Goal: Task Accomplishment & Management: Manage account settings

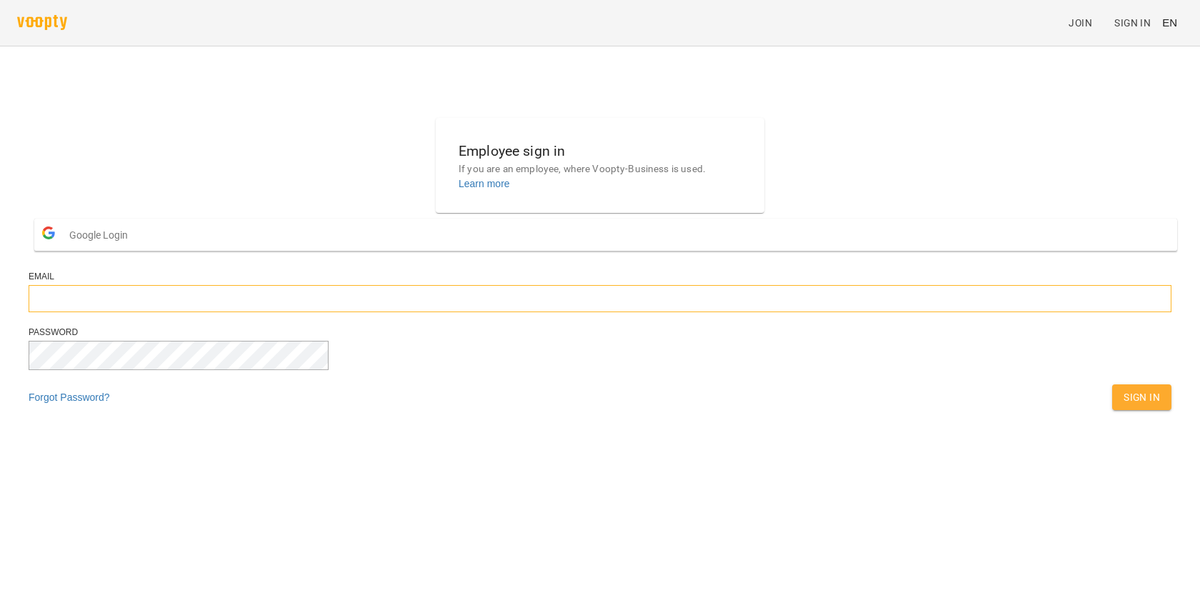
type input "**********"
click at [1123, 406] on span "Sign In" at bounding box center [1141, 397] width 36 height 17
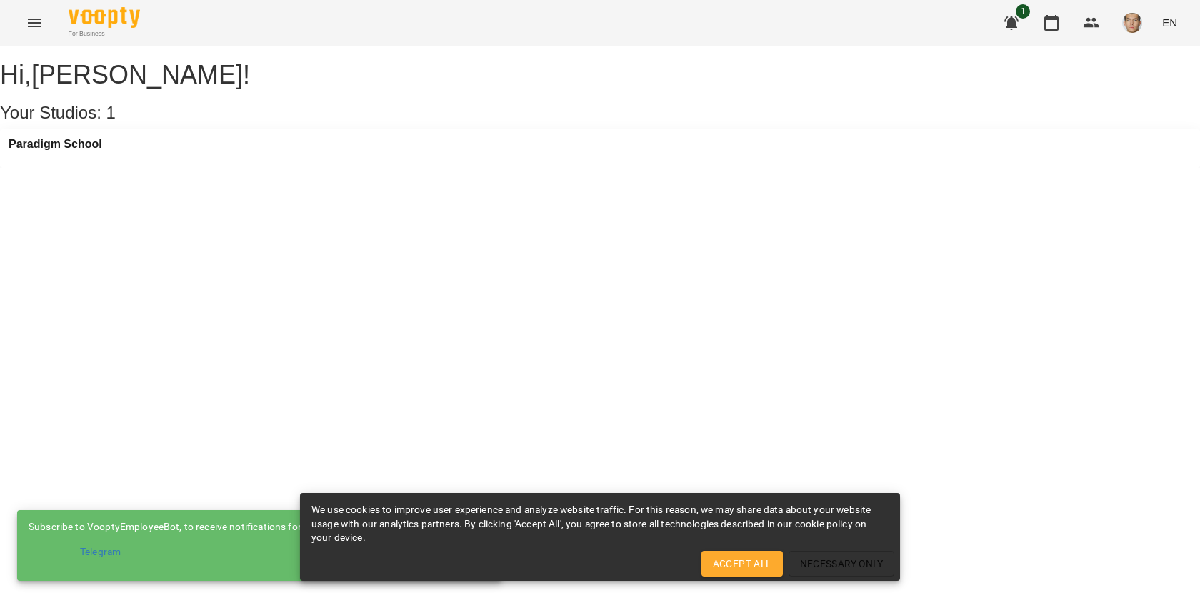
click at [80, 151] on div "Paradigm School" at bounding box center [600, 148] width 1200 height 39
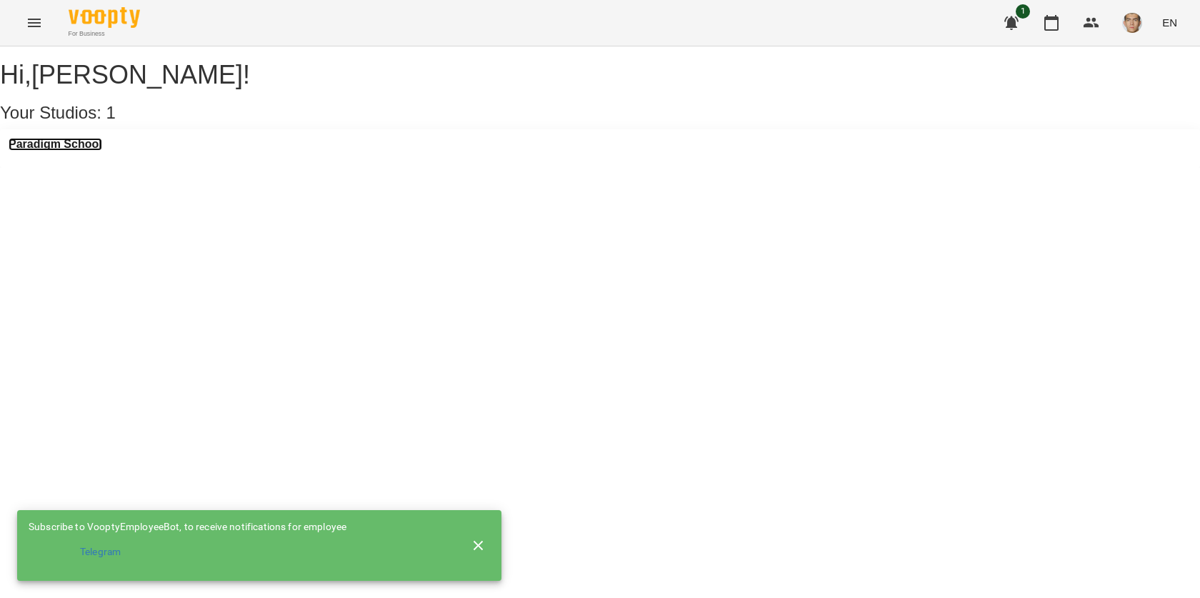
click at [80, 151] on h3 "Paradigm School" at bounding box center [56, 144] width 94 height 13
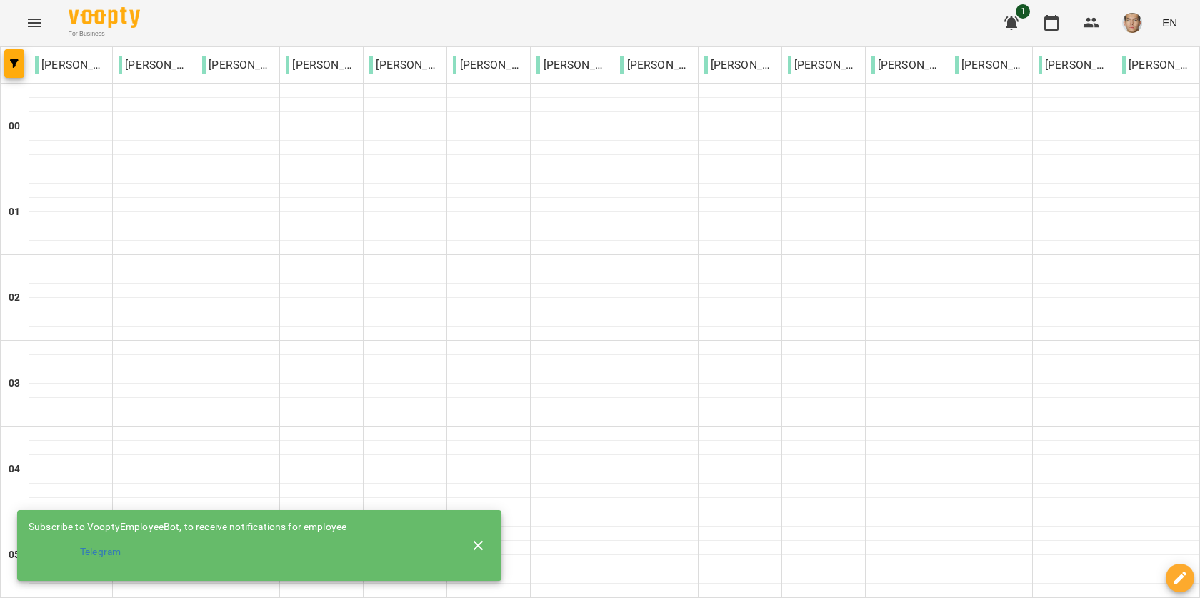
scroll to position [1500, 0]
click at [28, 29] on icon "Menu" at bounding box center [34, 22] width 17 height 17
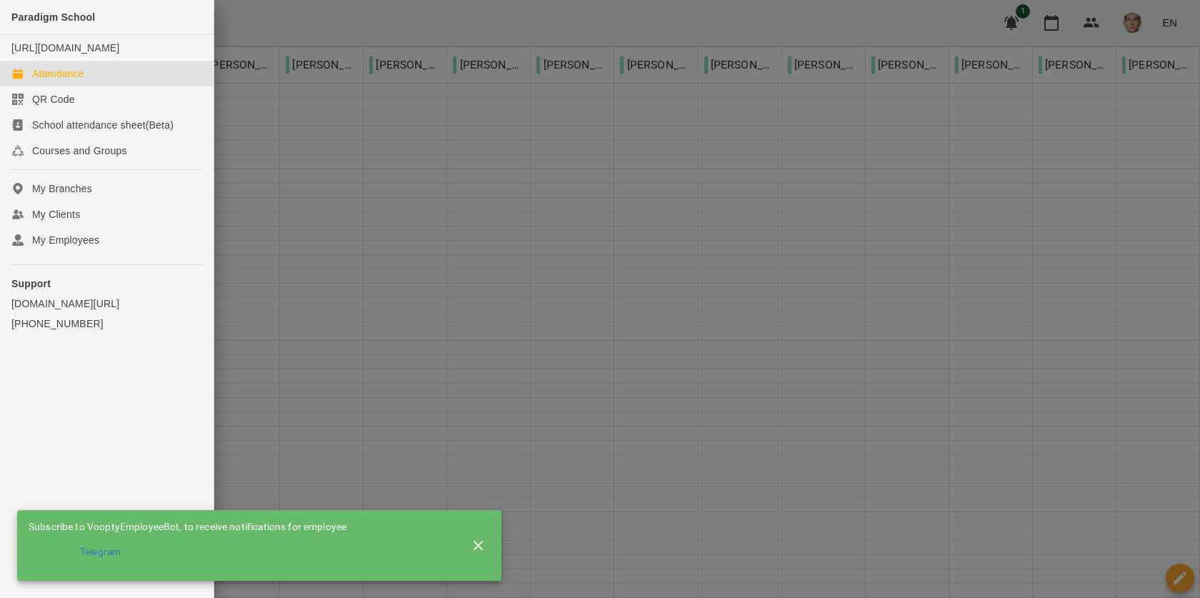
click at [265, 69] on div at bounding box center [600, 299] width 1200 height 598
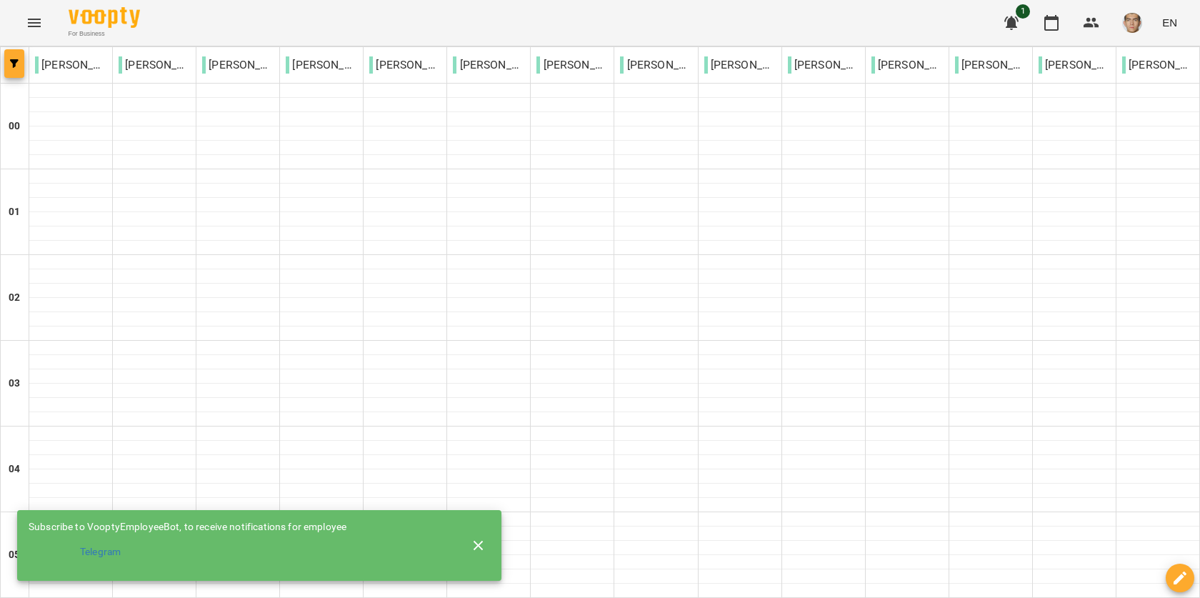
click at [19, 74] on button "button" at bounding box center [14, 63] width 20 height 29
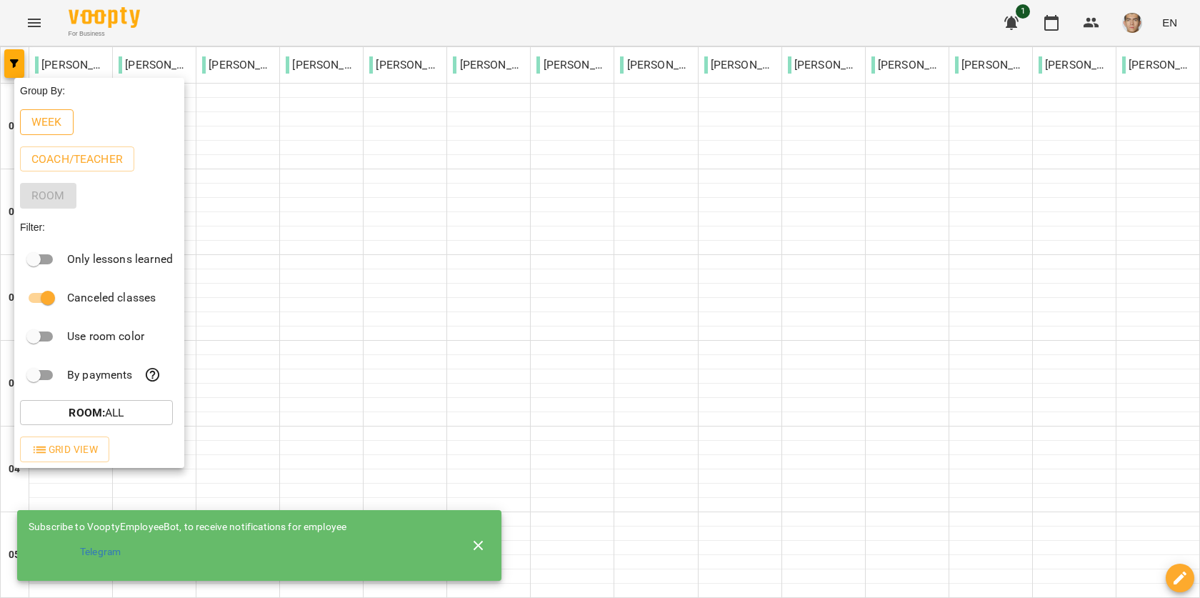
click at [42, 126] on p "Week" at bounding box center [46, 122] width 31 height 17
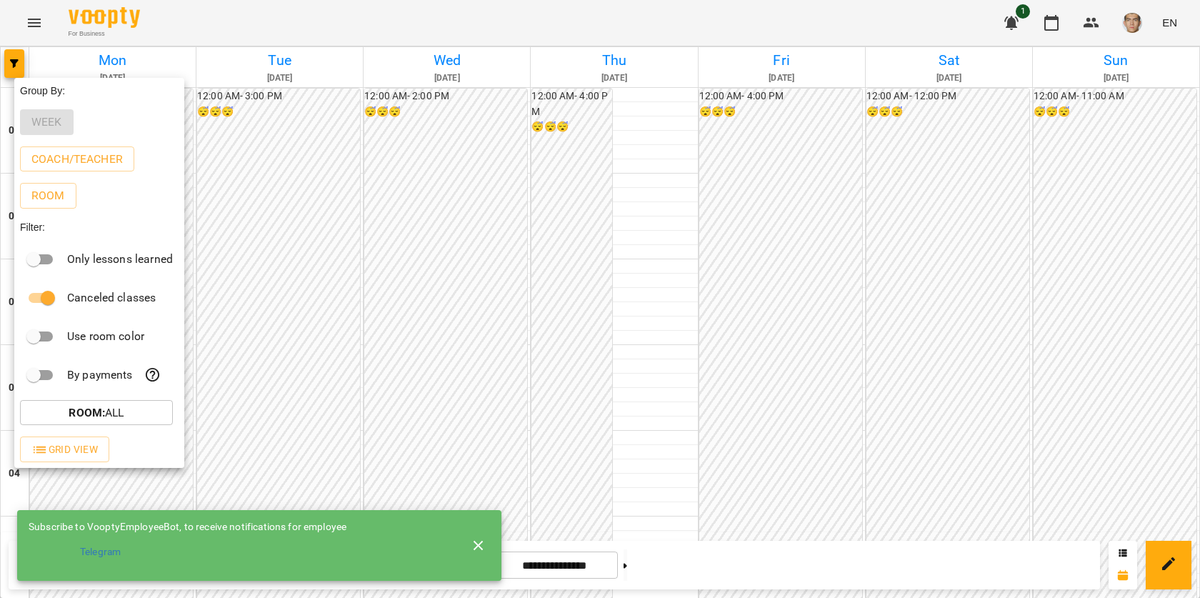
click at [615, 258] on div at bounding box center [600, 299] width 1200 height 598
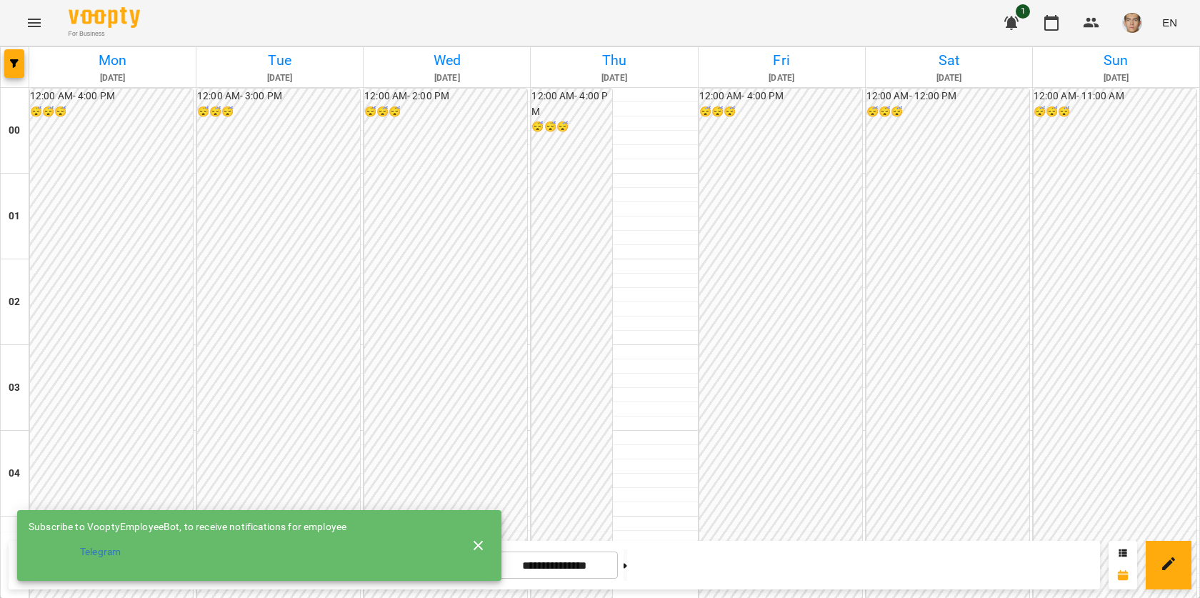
scroll to position [643, 0]
drag, startPoint x: 471, startPoint y: 539, endPoint x: 474, endPoint y: 531, distance: 8.4
click at [471, 539] on icon "button" at bounding box center [478, 545] width 17 height 17
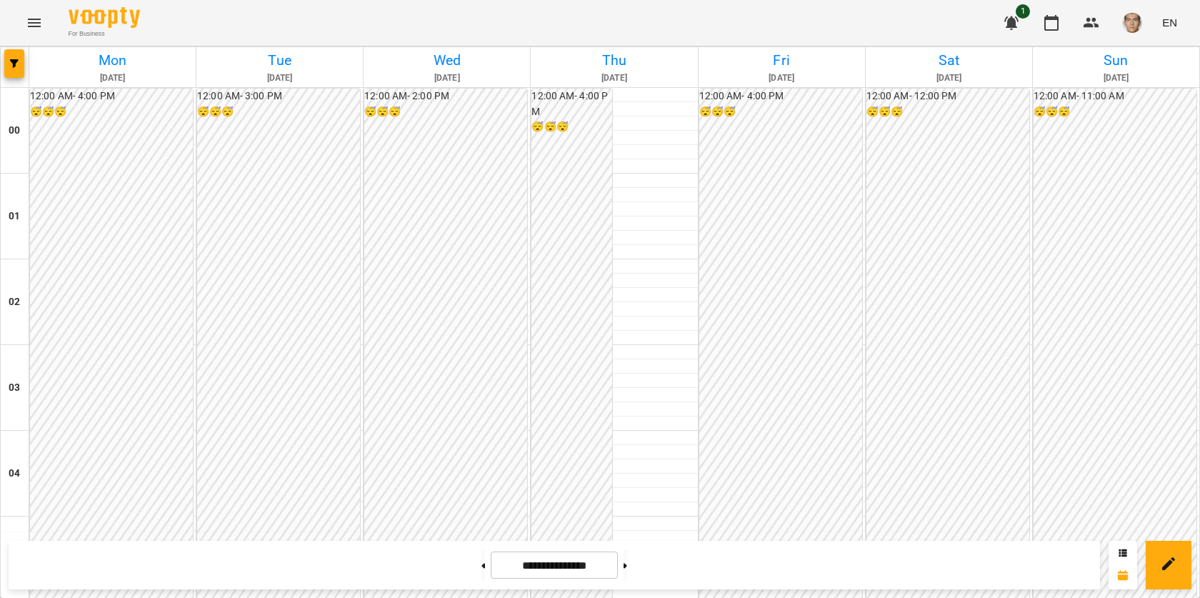
scroll to position [1286, 0]
